Goal: Task Accomplishment & Management: Manage account settings

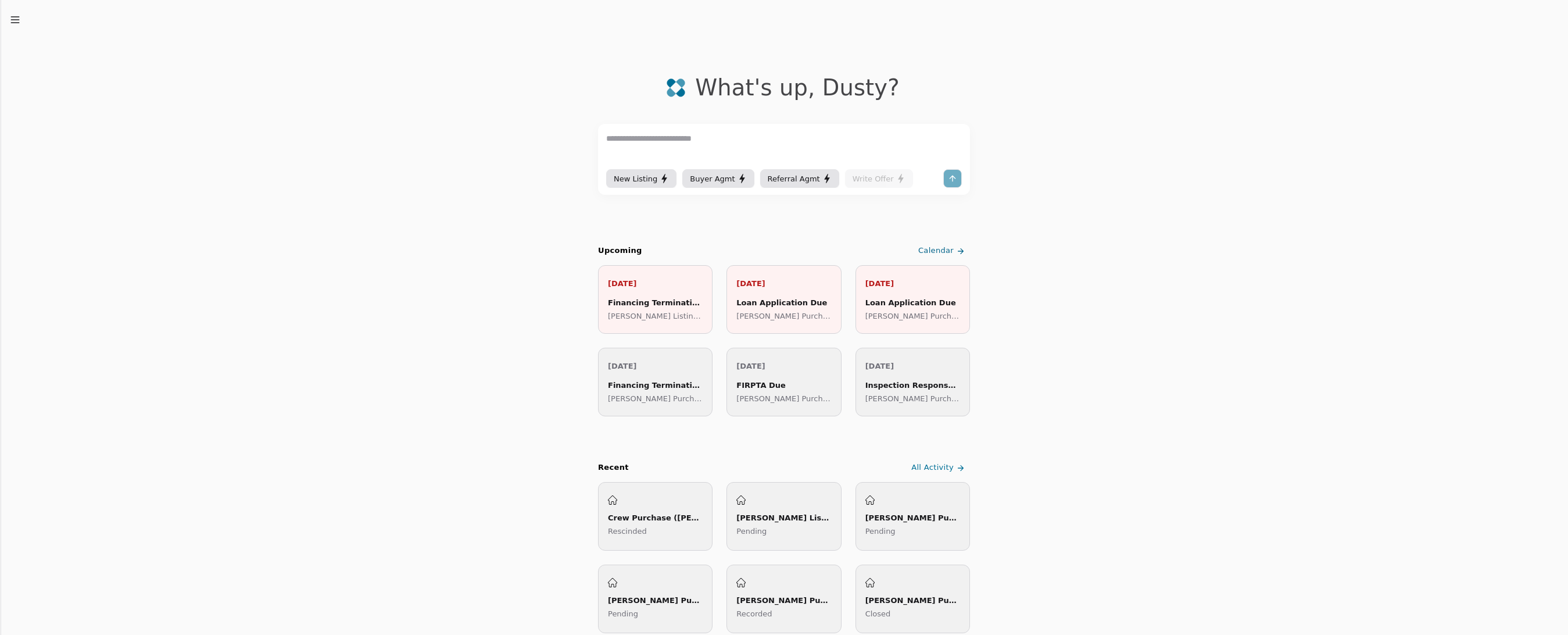
click button "button" at bounding box center [15, 19] width 12 height 12
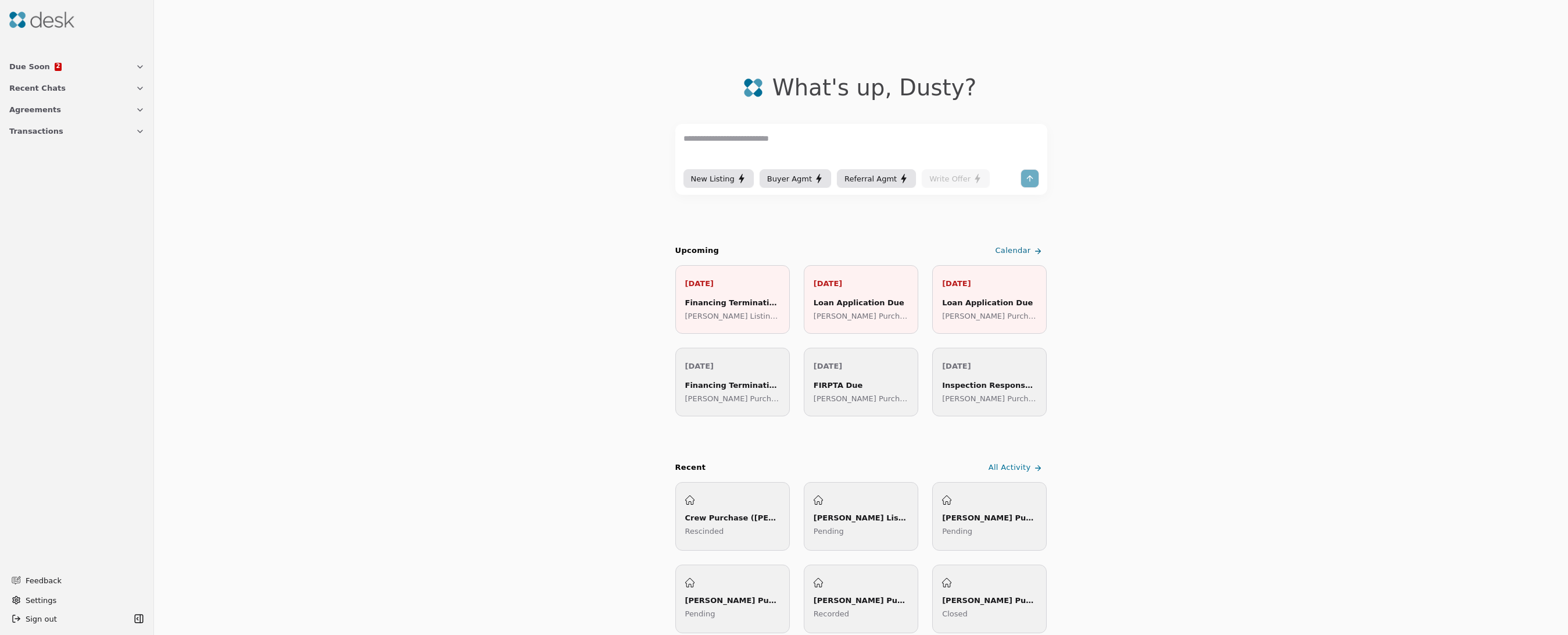
click at [2, 121] on button "Transactions" at bounding box center [77, 131] width 149 height 21
click at [40, 130] on span "Transactions" at bounding box center [36, 131] width 54 height 12
click at [2, 121] on button "Transactions" at bounding box center [77, 131] width 149 height 21
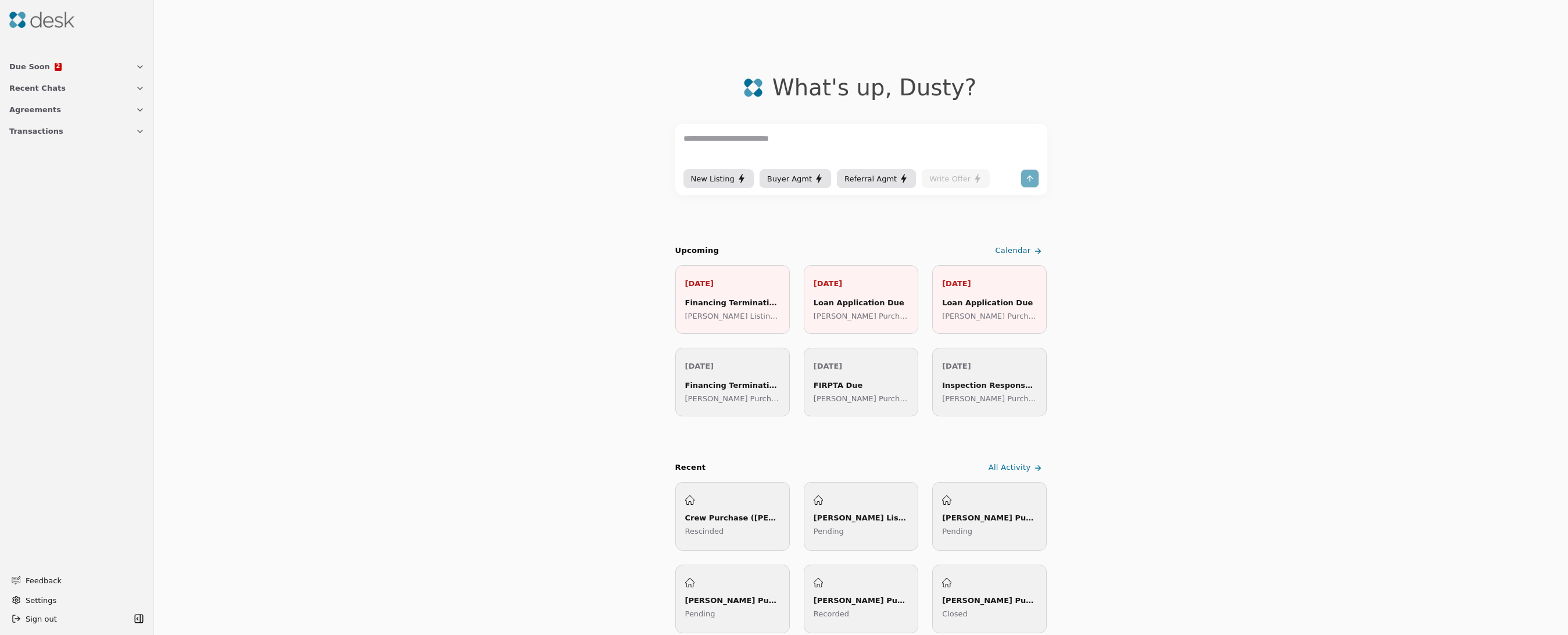
click at [2, 121] on button "Transactions" at bounding box center [77, 131] width 149 height 21
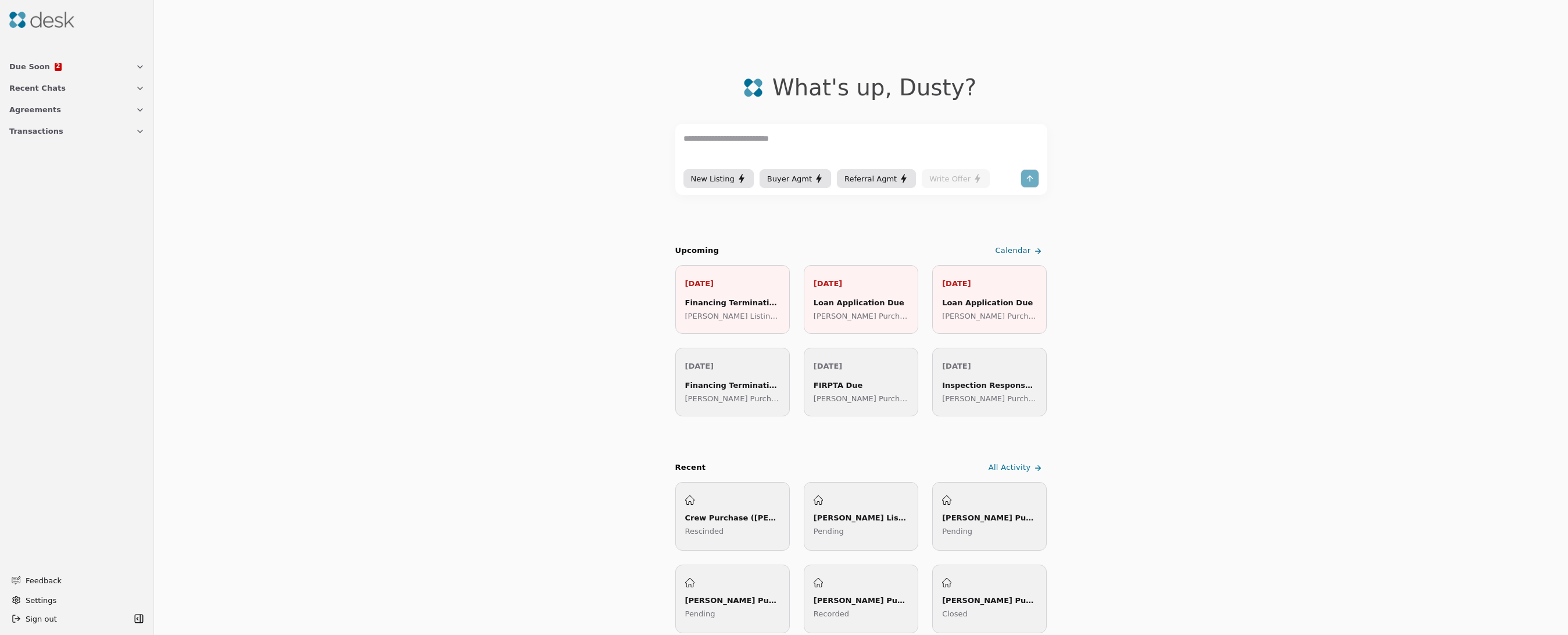
click at [96, 122] on button "Transactions" at bounding box center [77, 131] width 149 height 21
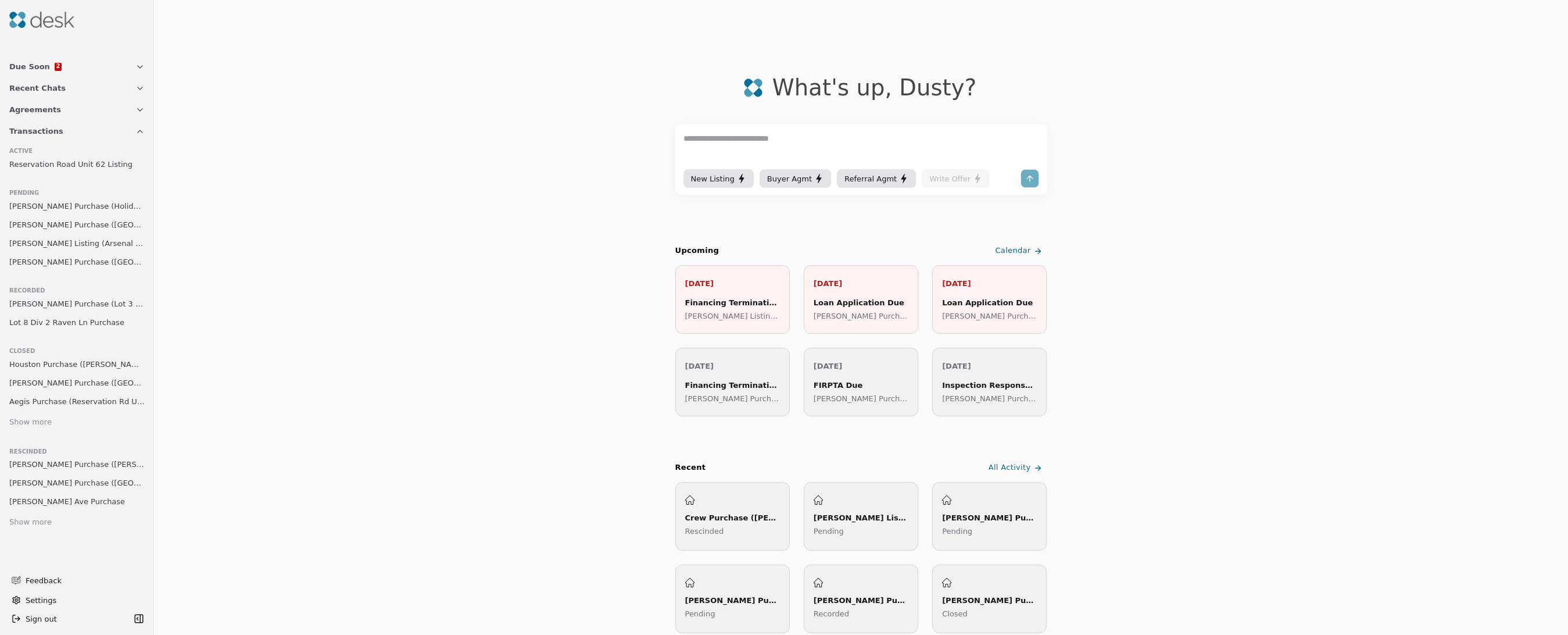
click at [76, 225] on span "[PERSON_NAME] Purchase ([GEOGRAPHIC_DATA])" at bounding box center [77, 225] width 135 height 12
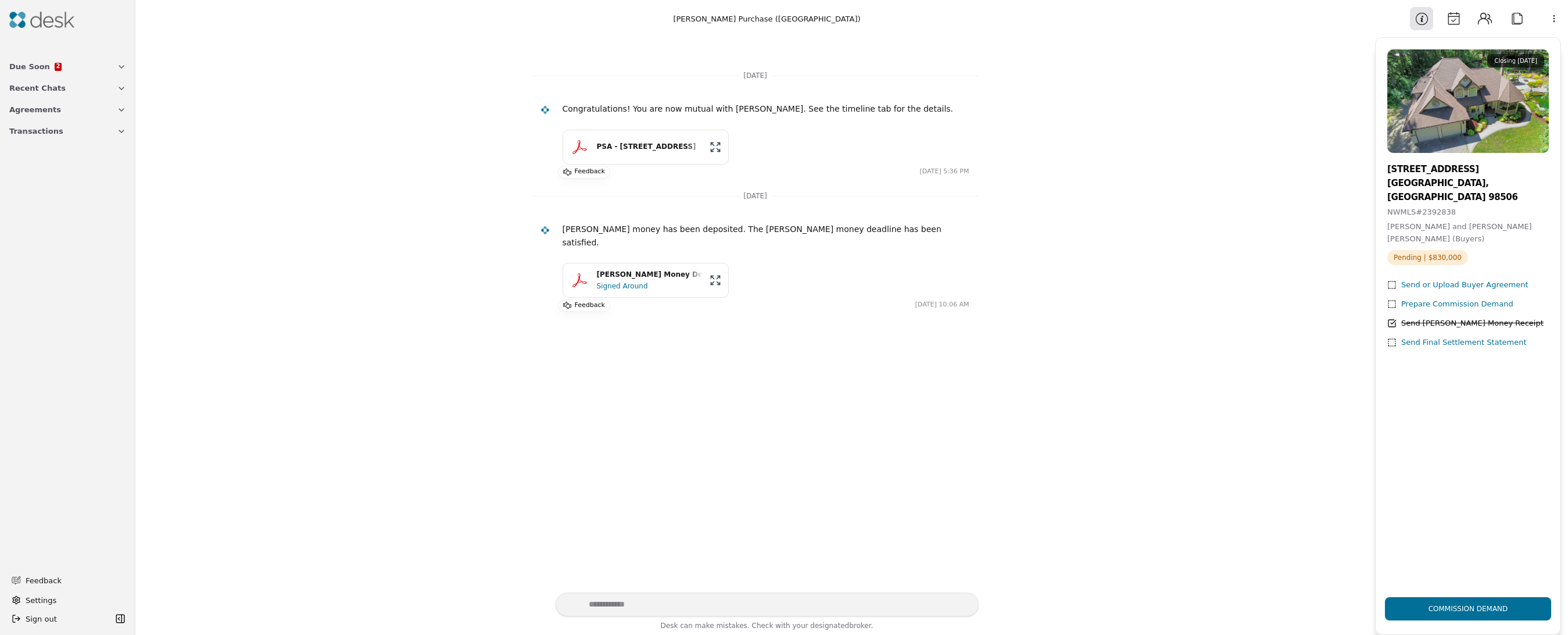
click at [35, 134] on span "Transactions" at bounding box center [36, 131] width 54 height 12
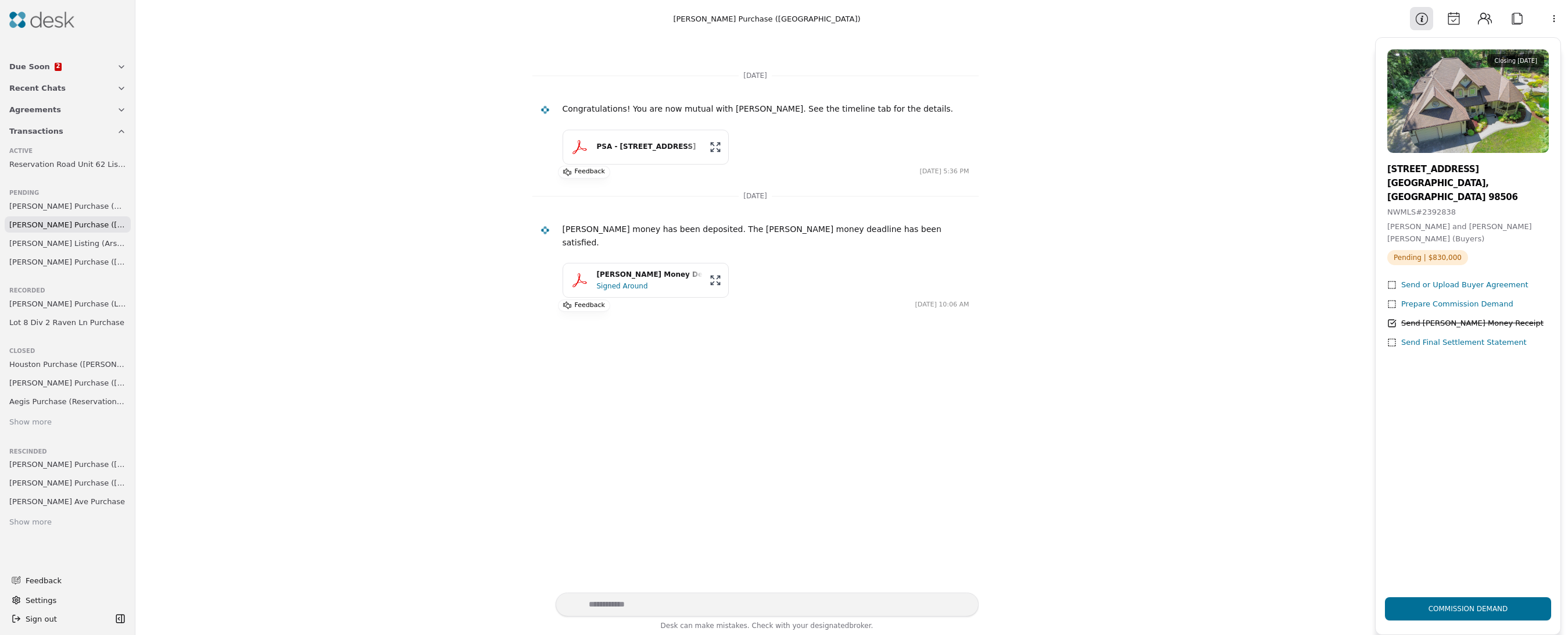
click at [1457, 21] on button "Calendar" at bounding box center [1454, 18] width 23 height 23
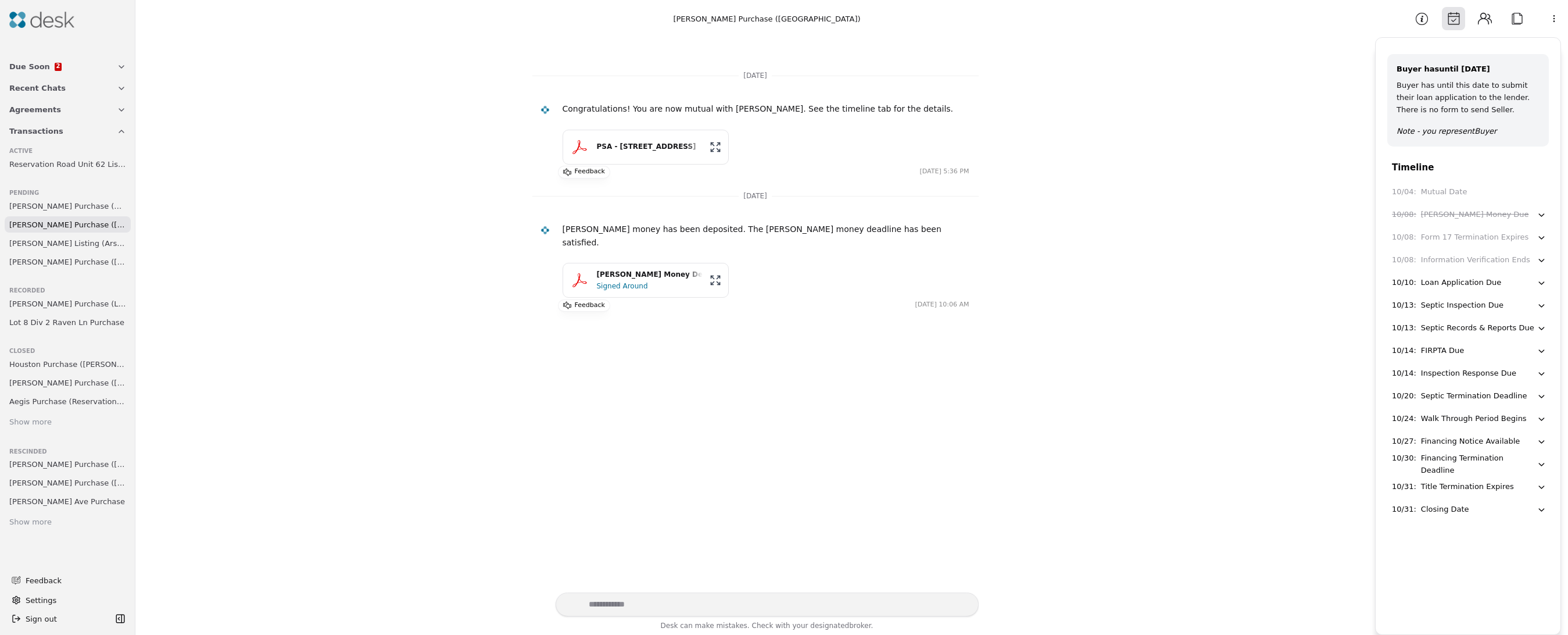
click at [1427, 16] on button "Information" at bounding box center [1421, 18] width 23 height 23
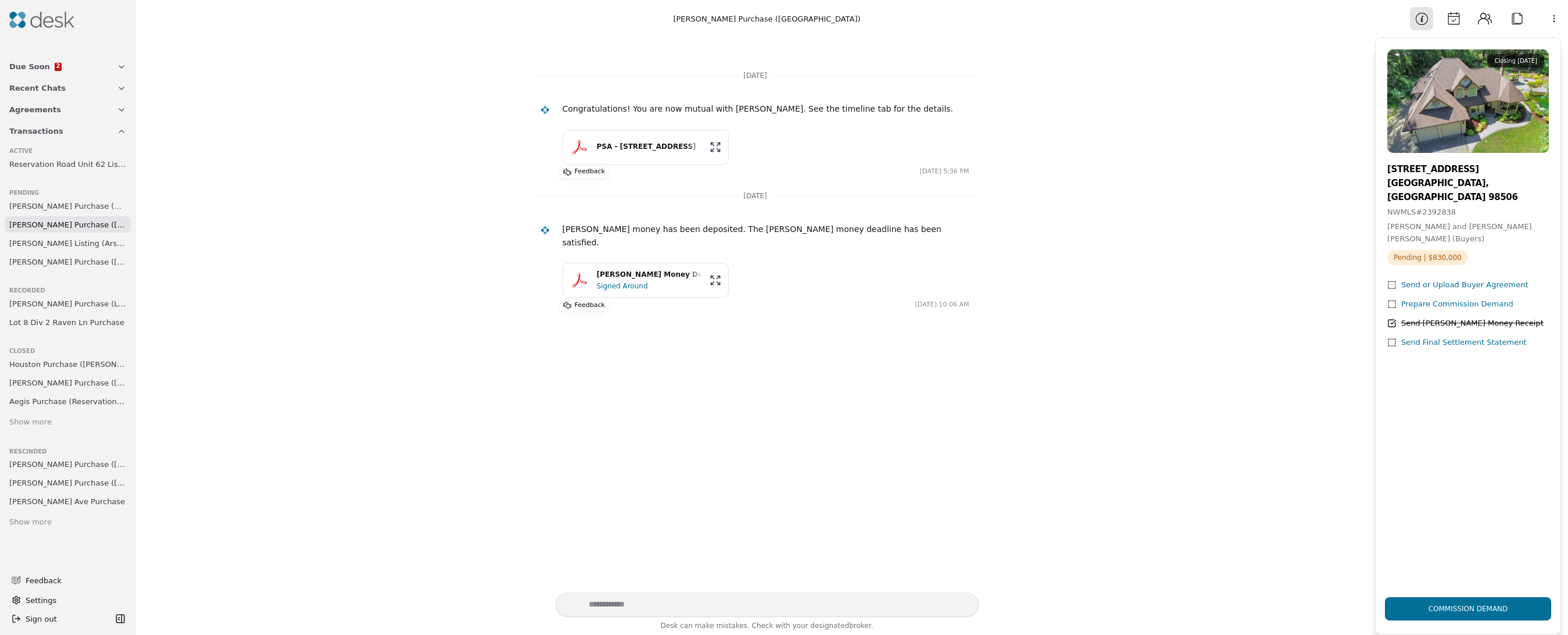
click at [1458, 21] on button "Calendar" at bounding box center [1454, 18] width 23 height 23
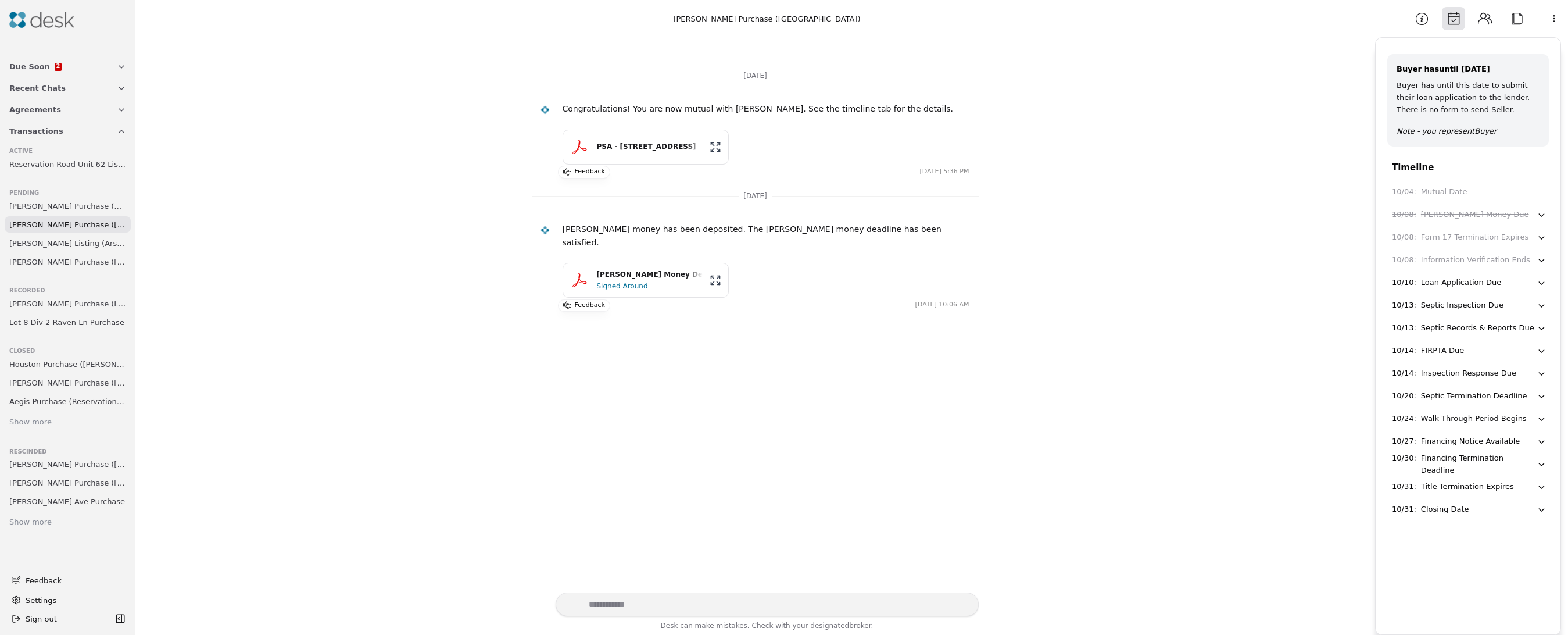
click at [1480, 19] on button "Contacts" at bounding box center [1485, 18] width 23 height 23
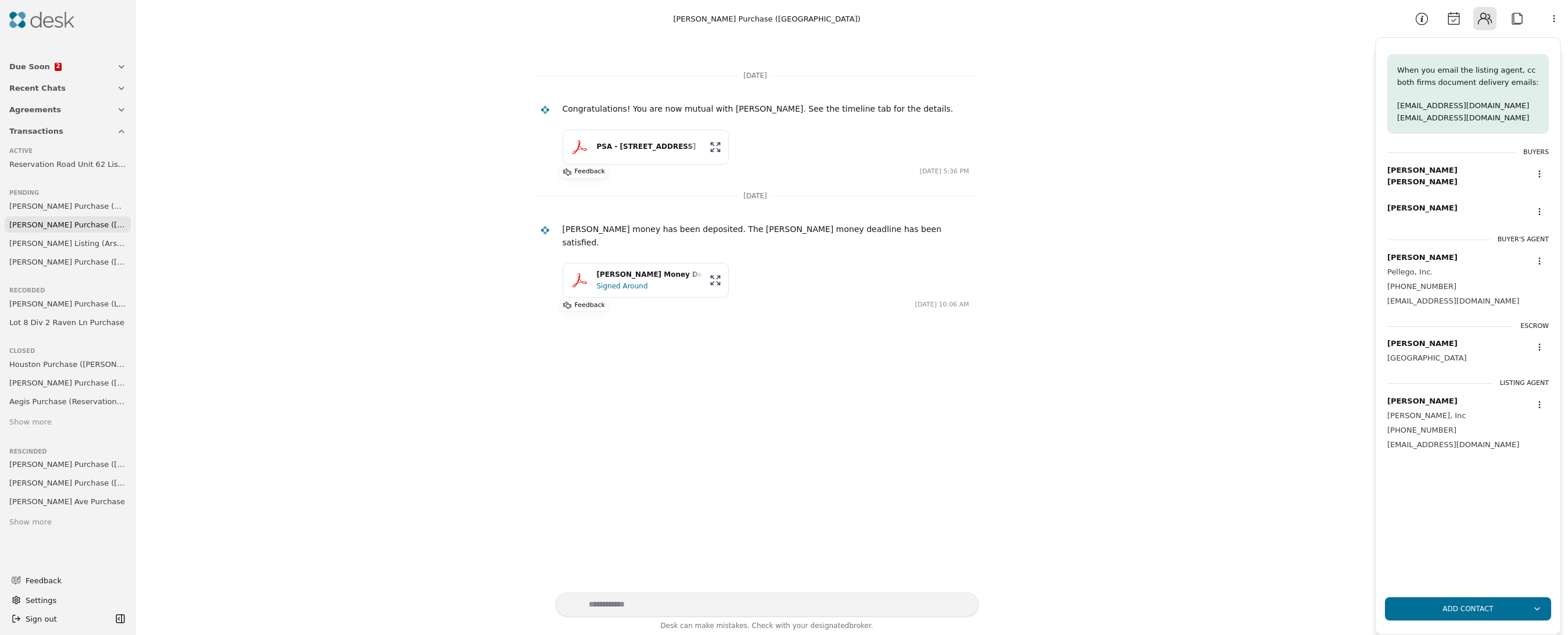
click at [1530, 22] on div "Information Calendar Contacts Attach More" at bounding box center [1488, 18] width 161 height 23
click at [1514, 21] on button "Attach" at bounding box center [1517, 18] width 23 height 23
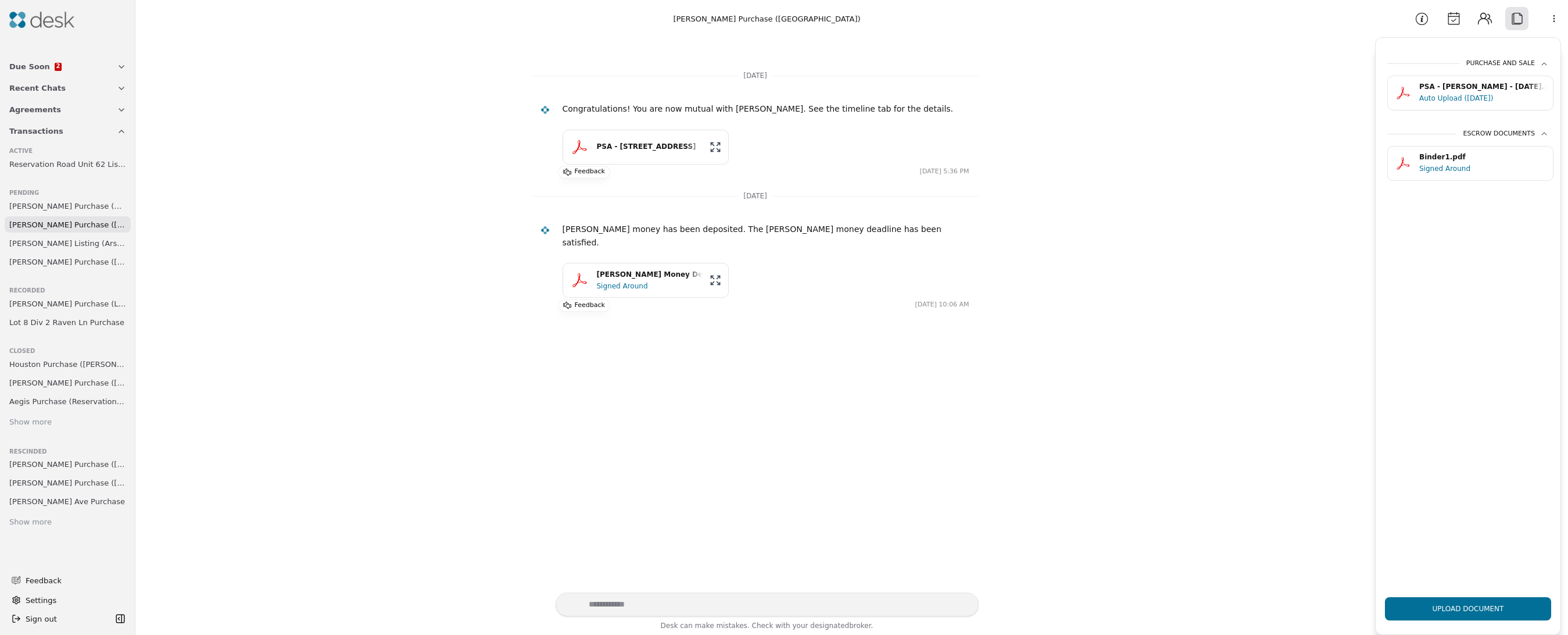
click at [1459, 24] on button "Calendar" at bounding box center [1454, 18] width 23 height 23
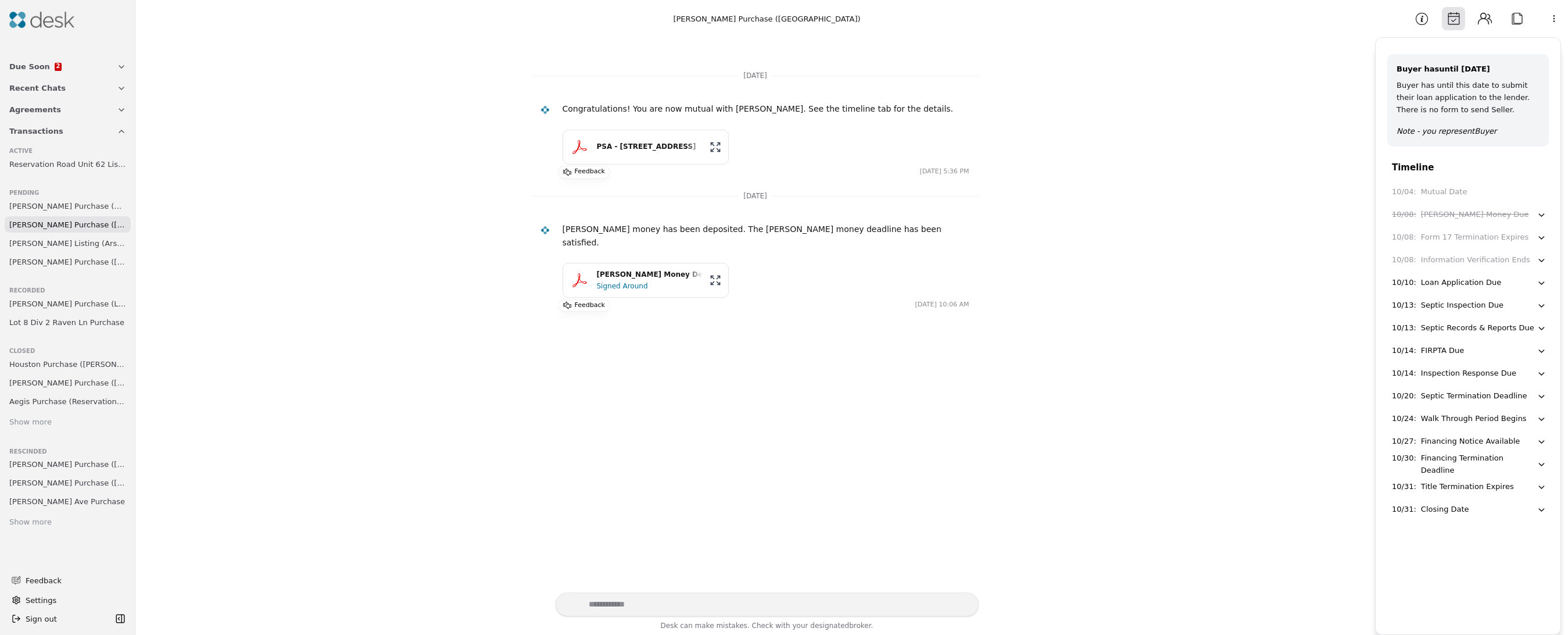
click at [19, 69] on span "Due Soon" at bounding box center [29, 66] width 41 height 12
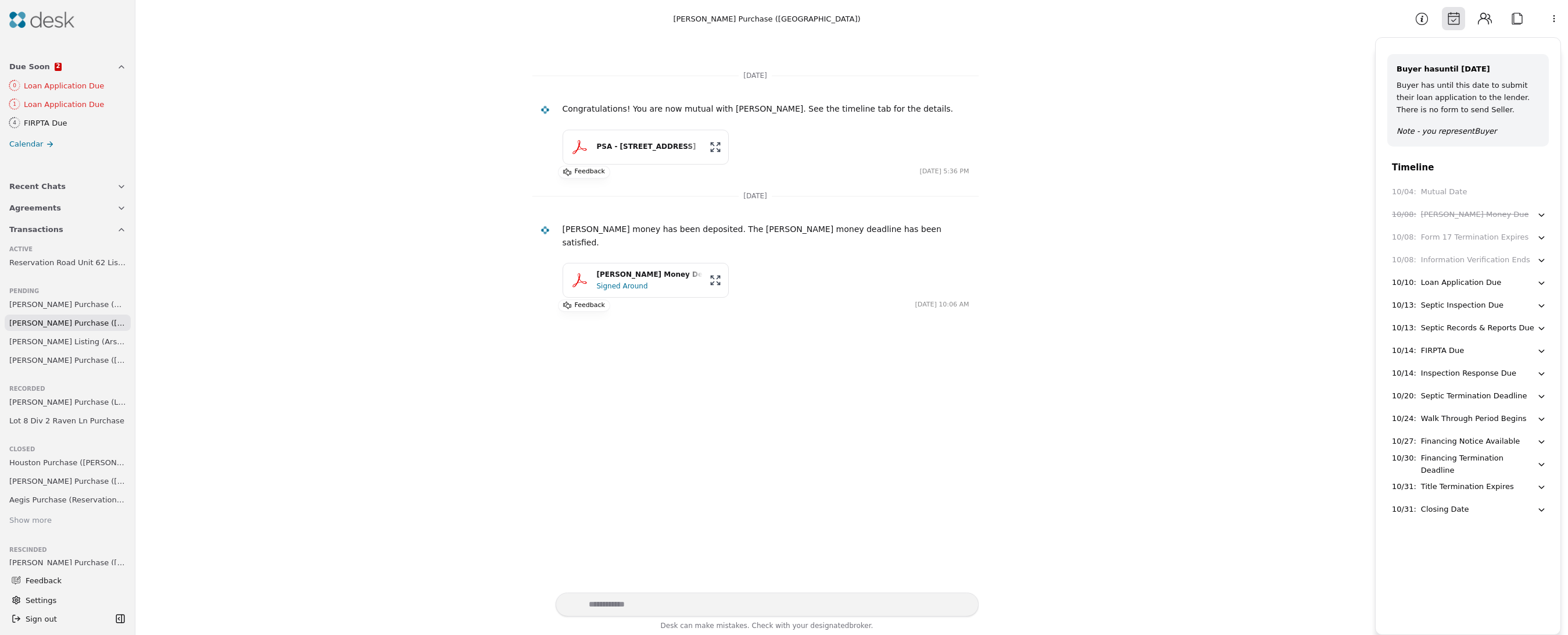
click at [33, 149] on span "Calendar" at bounding box center [26, 144] width 33 height 12
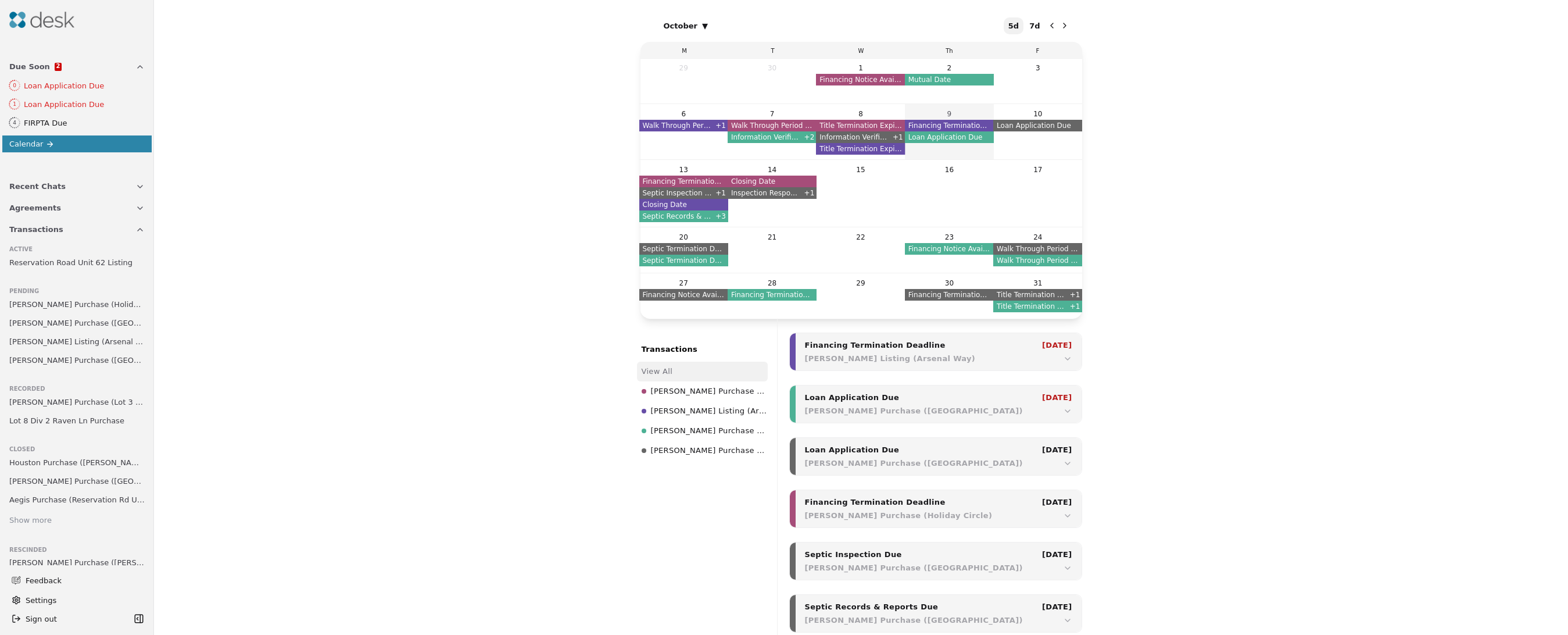
scroll to position [1353, 0]
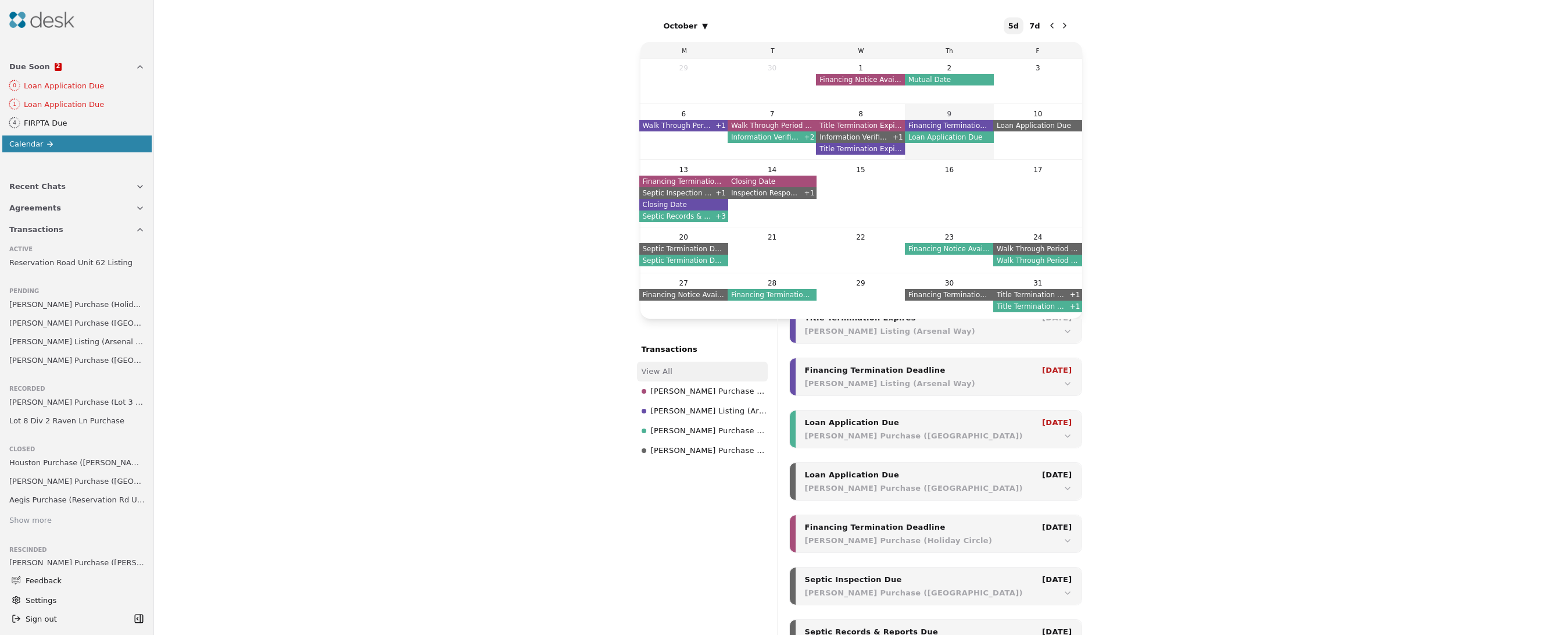
click at [779, 196] on span "Inspection Response Due" at bounding box center [766, 192] width 77 height 12
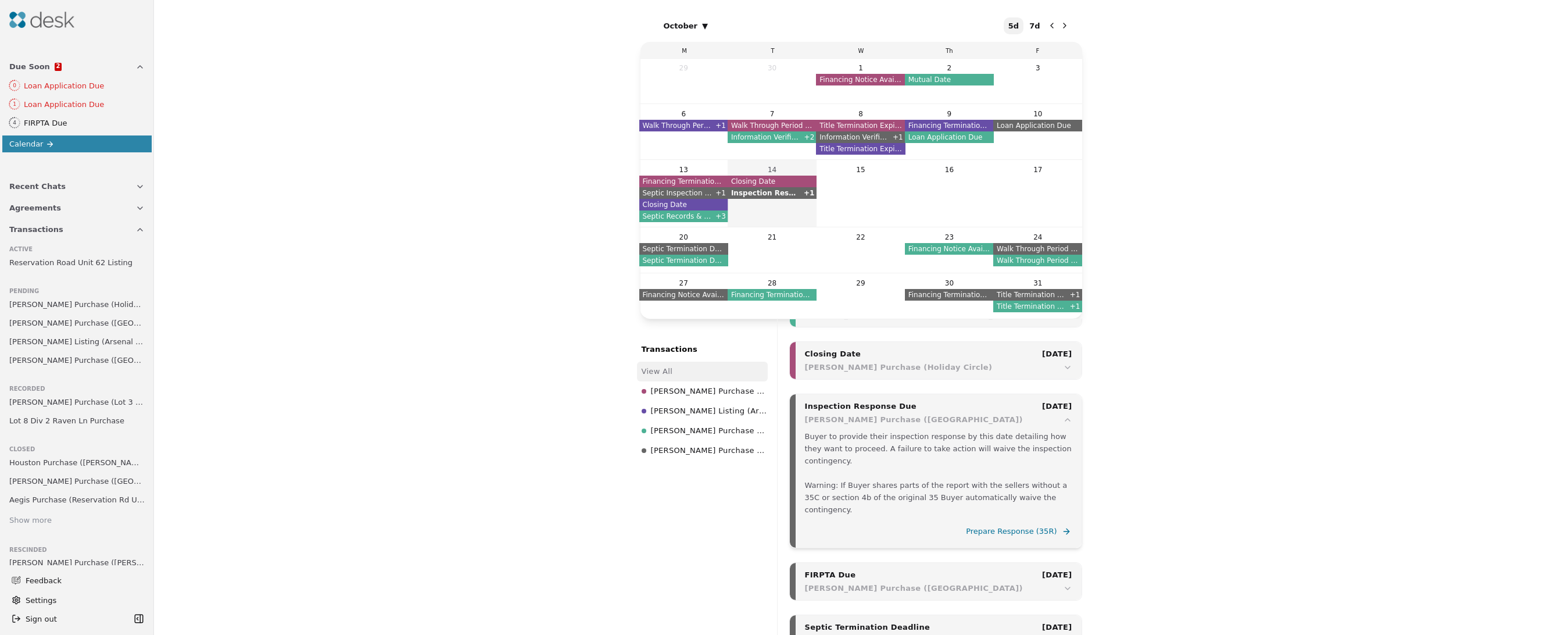
scroll to position [1953, 0]
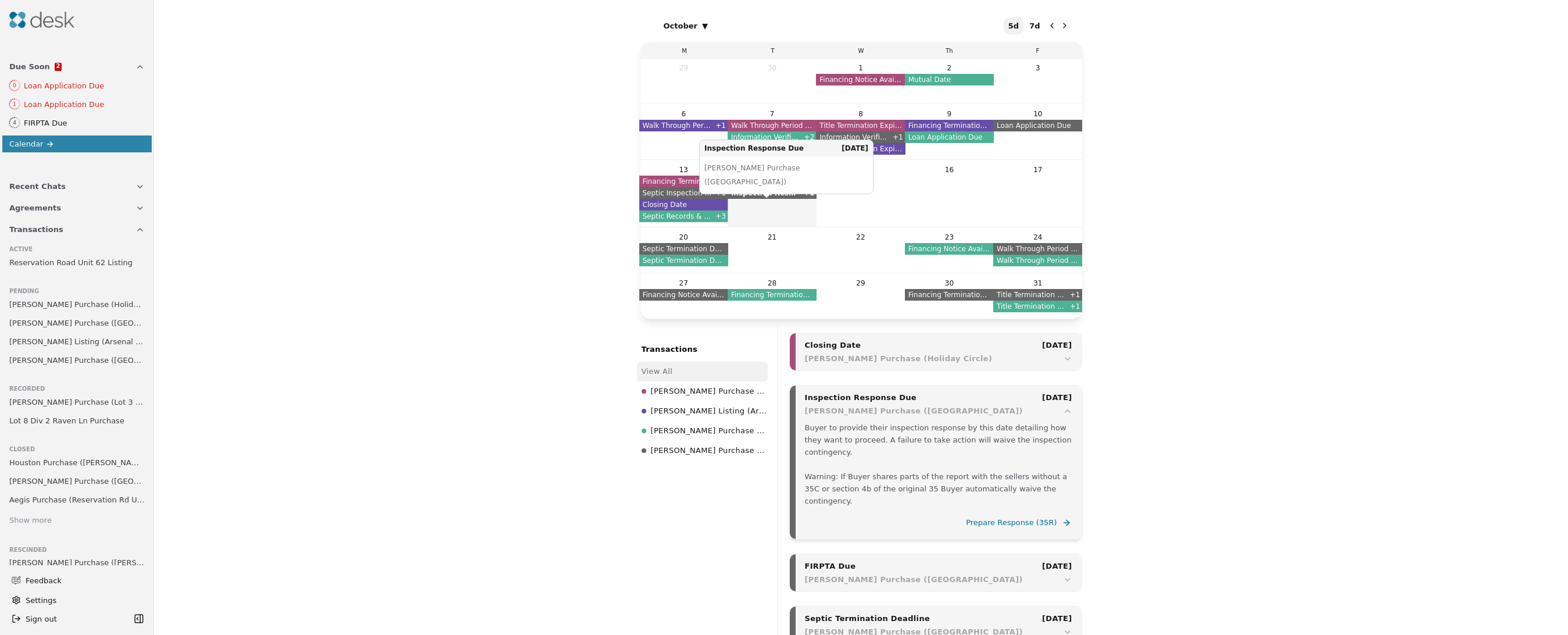
click at [763, 194] on span "Inspection Response Due" at bounding box center [765, 192] width 76 height 12
click at [689, 195] on span "Septic Inspection Due" at bounding box center [677, 192] width 77 height 12
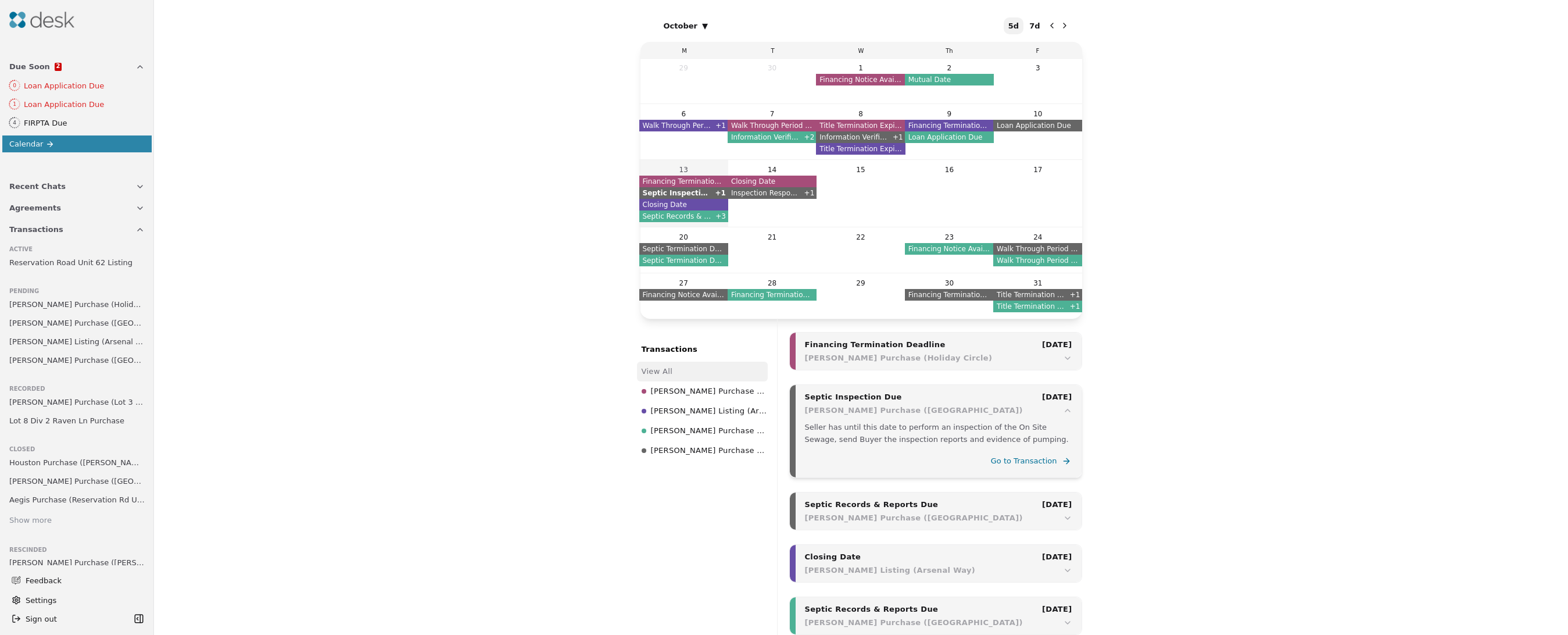
scroll to position [1535, 0]
click at [689, 195] on span "Septic Inspection Due" at bounding box center [677, 192] width 76 height 12
